Goal: Transaction & Acquisition: Purchase product/service

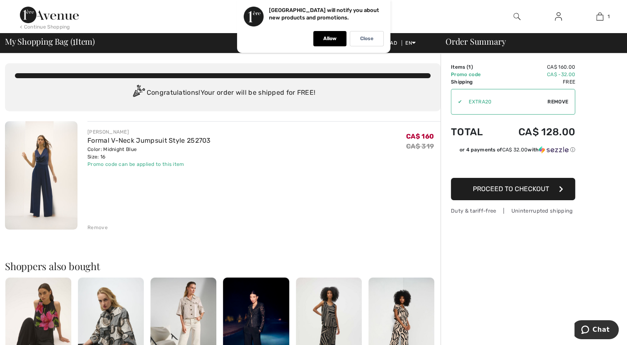
click at [512, 191] on span "Proceed to Checkout" at bounding box center [511, 189] width 76 height 8
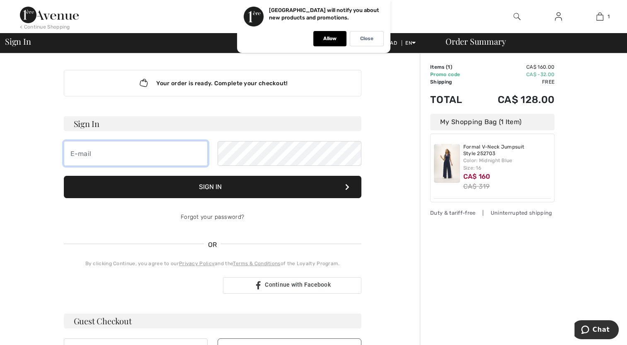
type input "Keunath@yahoo.fr"
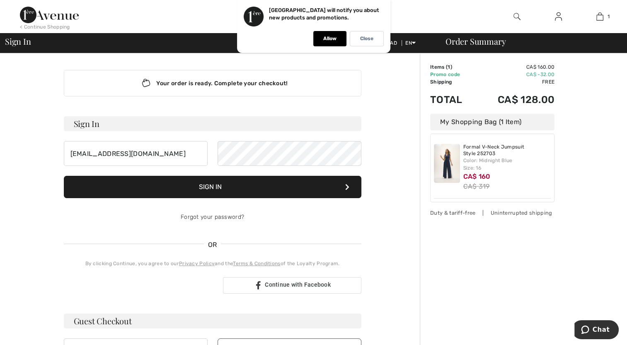
click at [261, 186] on button "Sign In" at bounding box center [212, 187] width 297 height 22
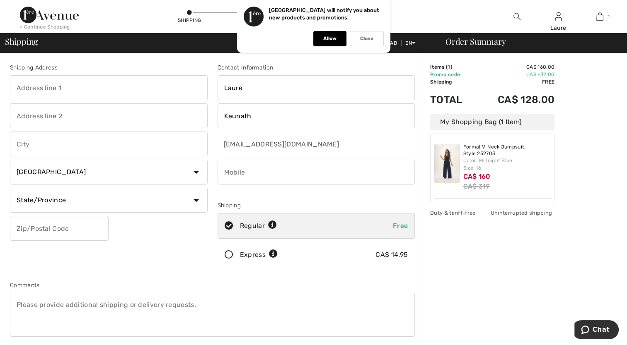
click at [31, 85] on input "text" at bounding box center [109, 87] width 198 height 25
type input "84 Connell Crescent Hamilton, ON L9C0C8"
type input "84 connell Cres"
type input "Hamilton"
select select "ON"
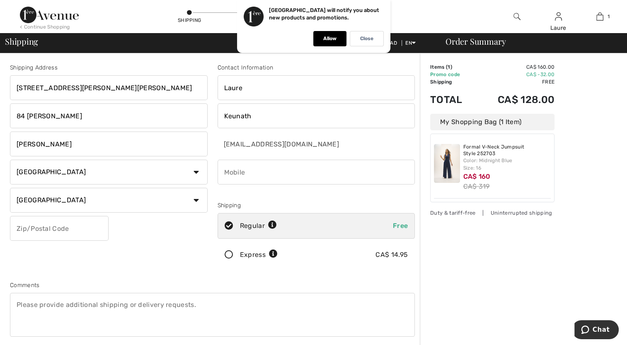
type input "L9C 5R4"
type input "6477606343"
type input "L9C5R4"
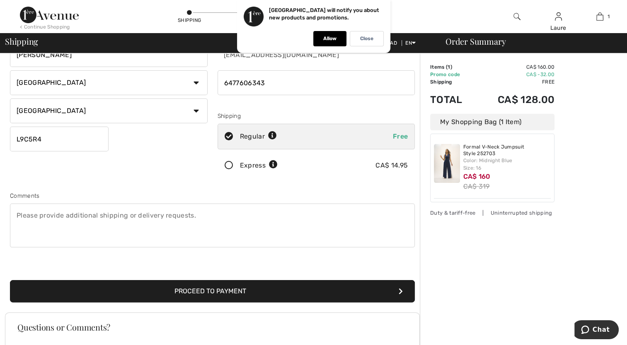
scroll to position [94, 0]
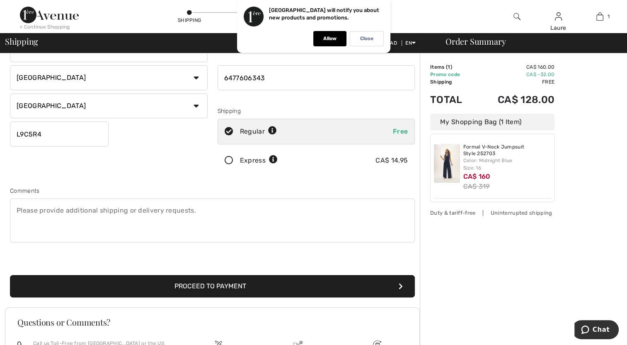
click at [210, 287] on button "Proceed to Payment" at bounding box center [212, 286] width 405 height 22
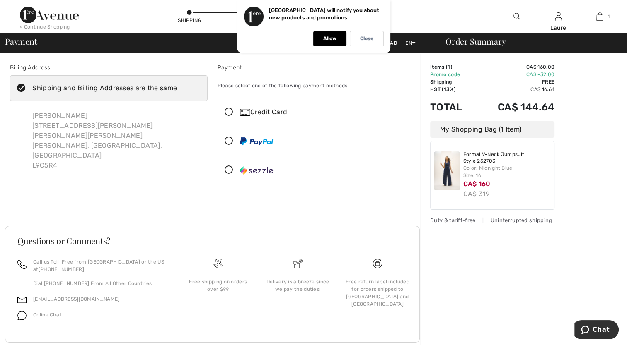
click at [229, 111] on icon at bounding box center [229, 112] width 22 height 9
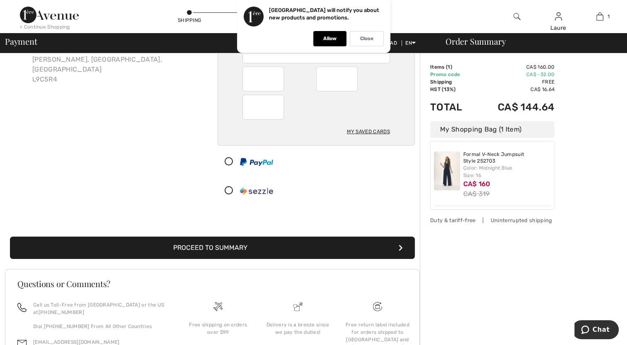
scroll to position [87, 0]
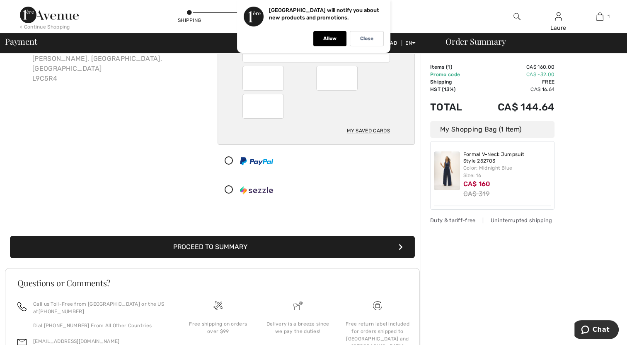
click at [298, 250] on button "Proceed to Summary" at bounding box center [212, 247] width 405 height 22
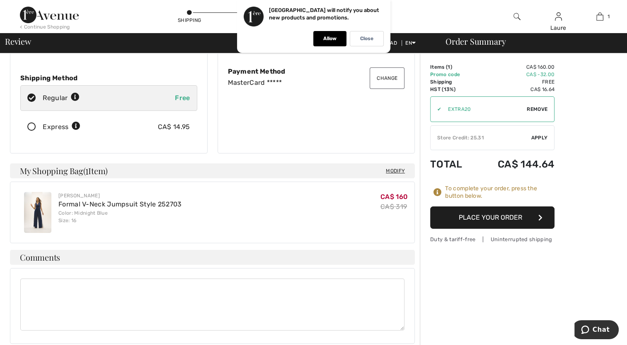
scroll to position [118, 0]
click at [505, 216] on button "Place Your Order" at bounding box center [492, 218] width 124 height 22
